Goal: Find contact information: Find contact information

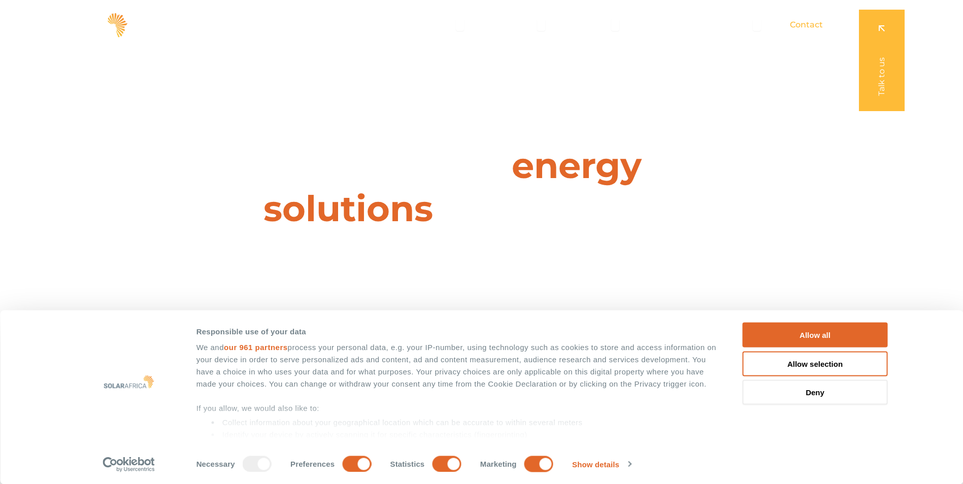
click at [814, 24] on span "Contact" at bounding box center [806, 25] width 33 height 12
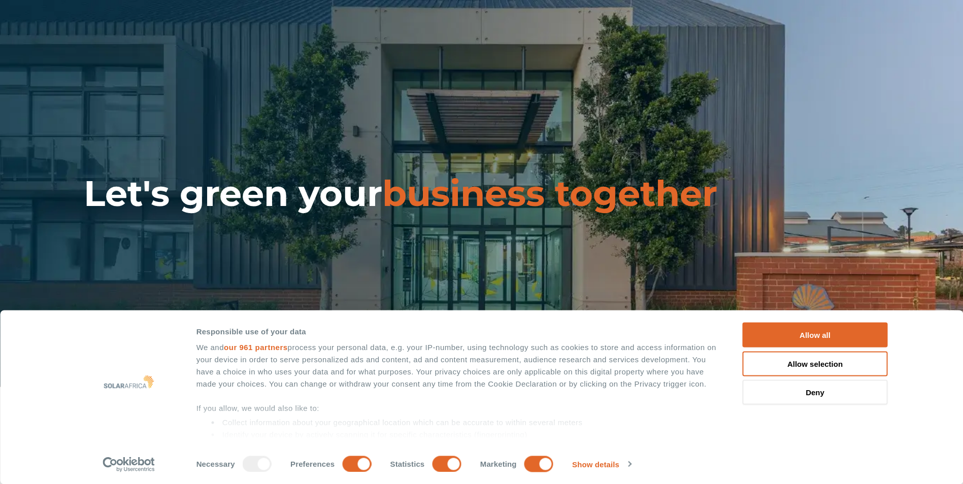
click at [727, 405] on p "012 881 4800 info@solarafrica.com" at bounding box center [782, 425] width 249 height 41
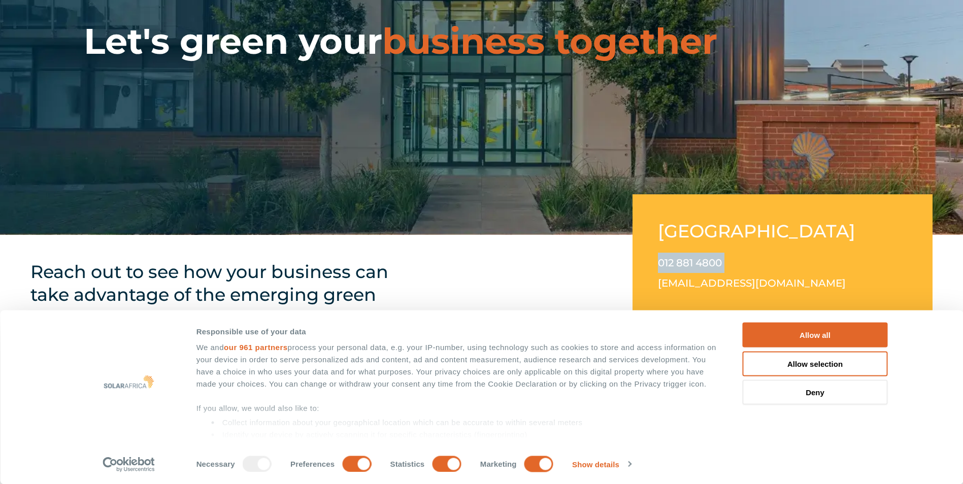
drag, startPoint x: 727, startPoint y: 264, endPoint x: 660, endPoint y: 265, distance: 66.5
click at [660, 265] on p "012 881 4800 info@solarafrica.com" at bounding box center [782, 273] width 249 height 41
copy link "012 881 4800"
click at [823, 436] on div "Consent Details Ad Settings About Responsible use of your data We and our 961 p…" at bounding box center [482, 398] width 812 height 150
